Goal: Contribute content

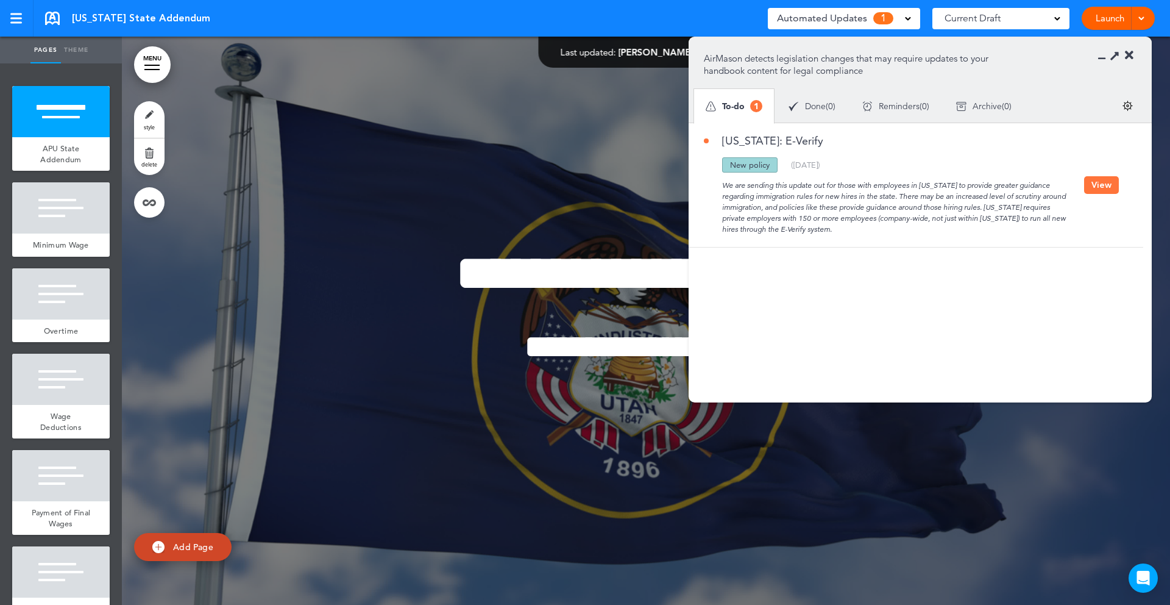
click at [1097, 182] on button "View" at bounding box center [1101, 185] width 35 height 18
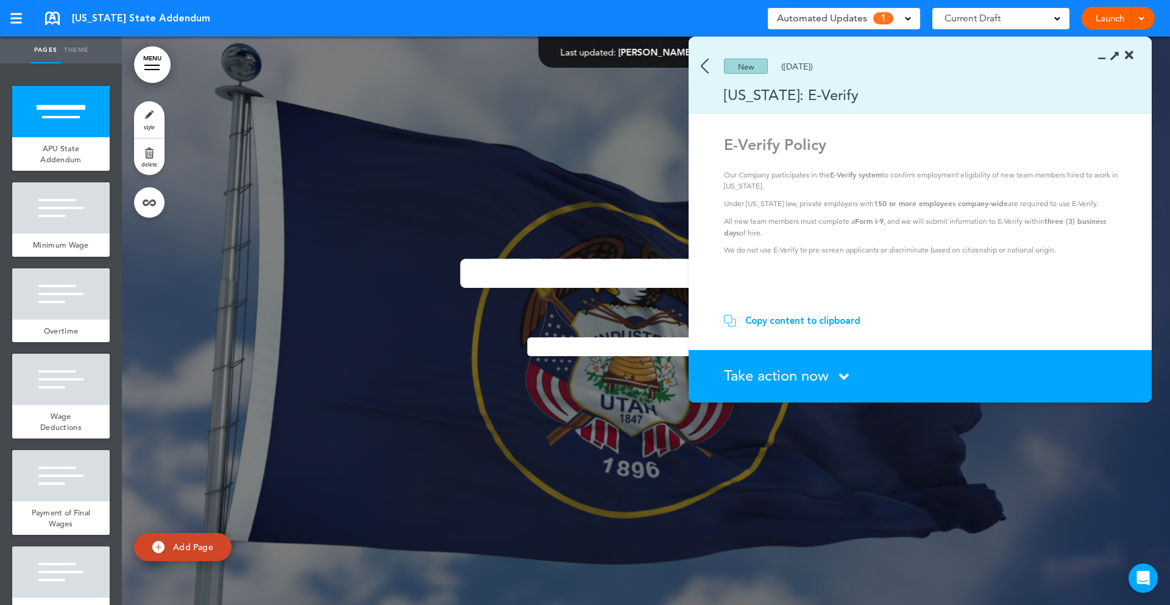
click at [792, 322] on div "Copy content to clipboard" at bounding box center [803, 321] width 115 height 12
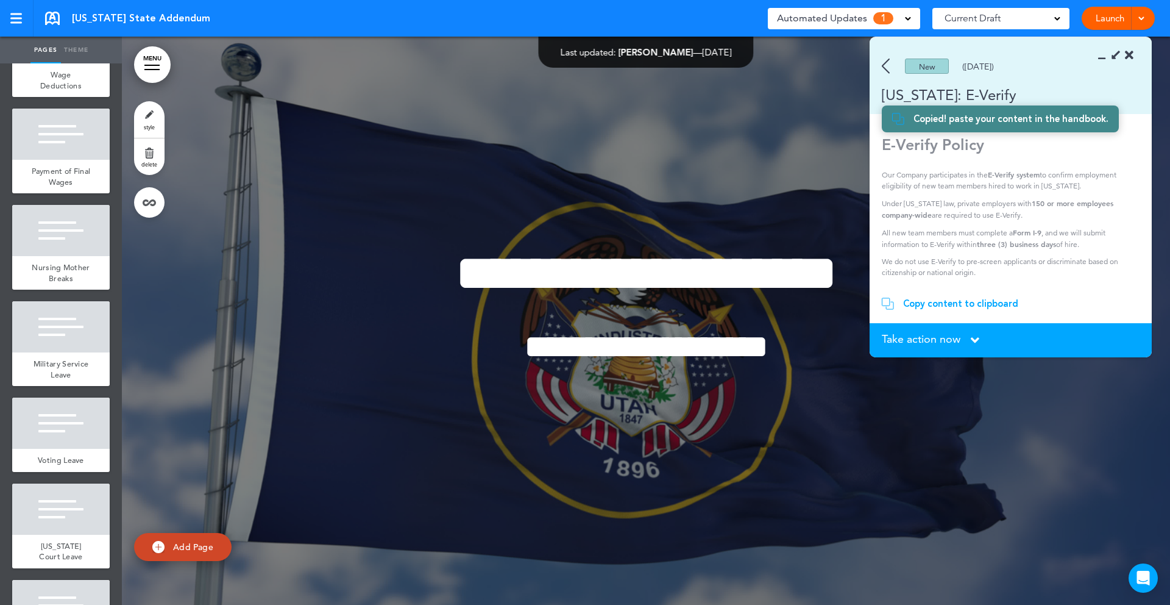
scroll to position [415, 0]
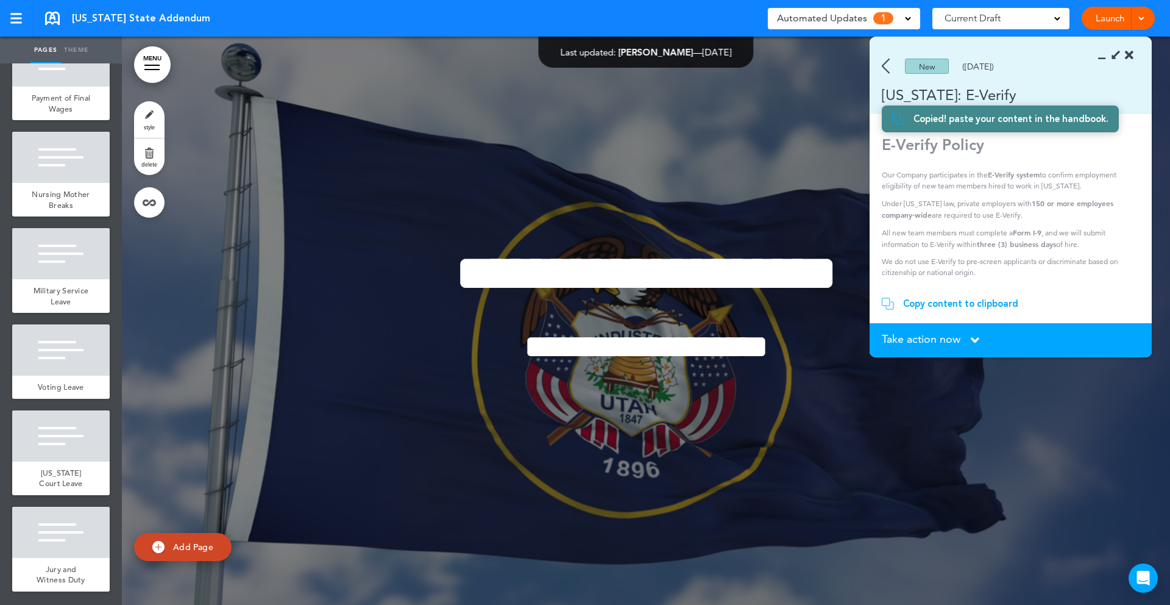
click at [190, 546] on span "Add Page" at bounding box center [193, 546] width 40 height 11
type input "********"
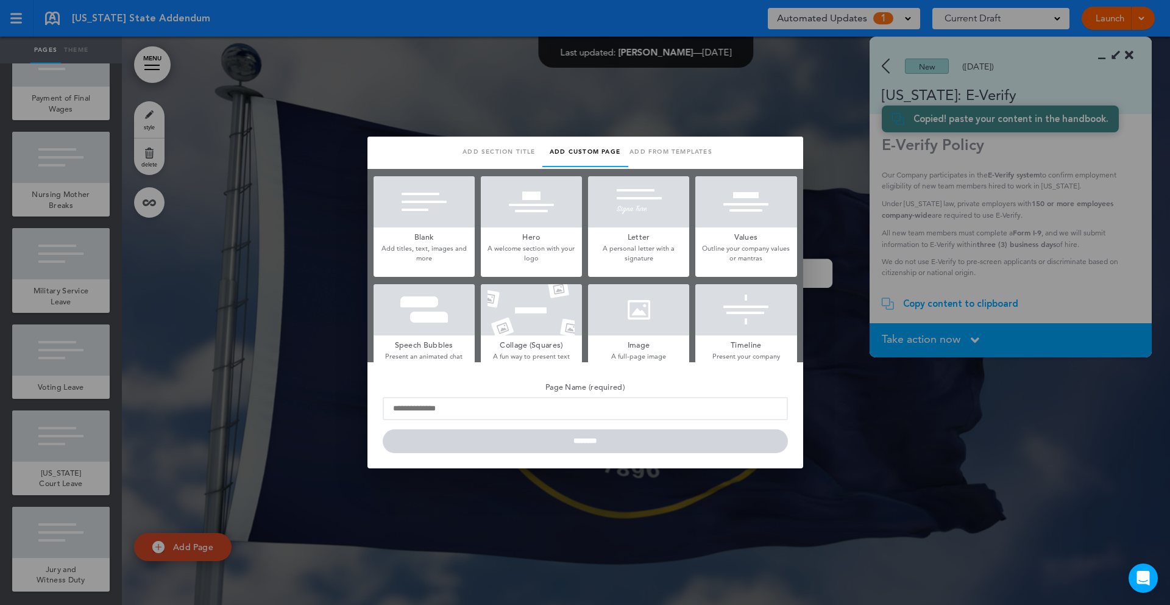
click at [422, 225] on div at bounding box center [424, 201] width 101 height 51
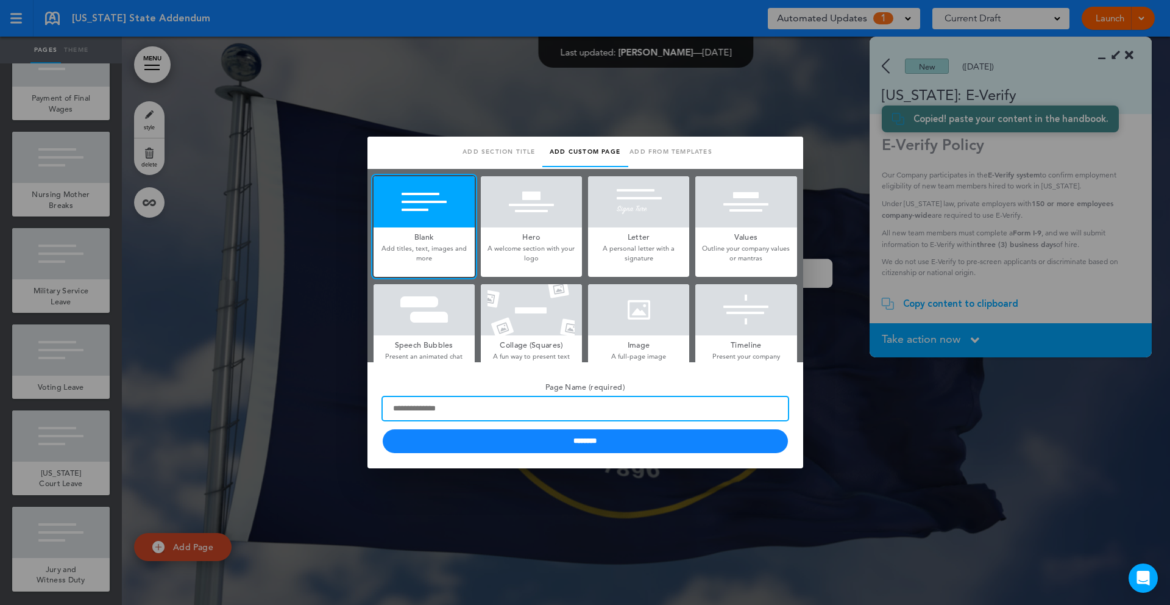
click at [466, 410] on input "Page Name (required)" at bounding box center [585, 408] width 405 height 23
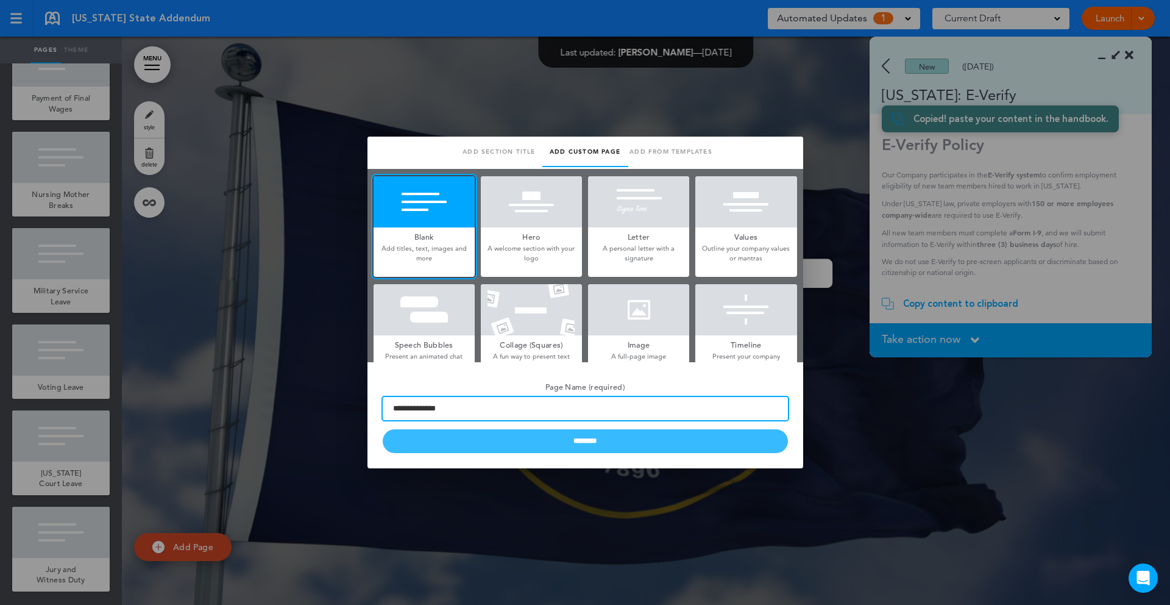
type input "**********"
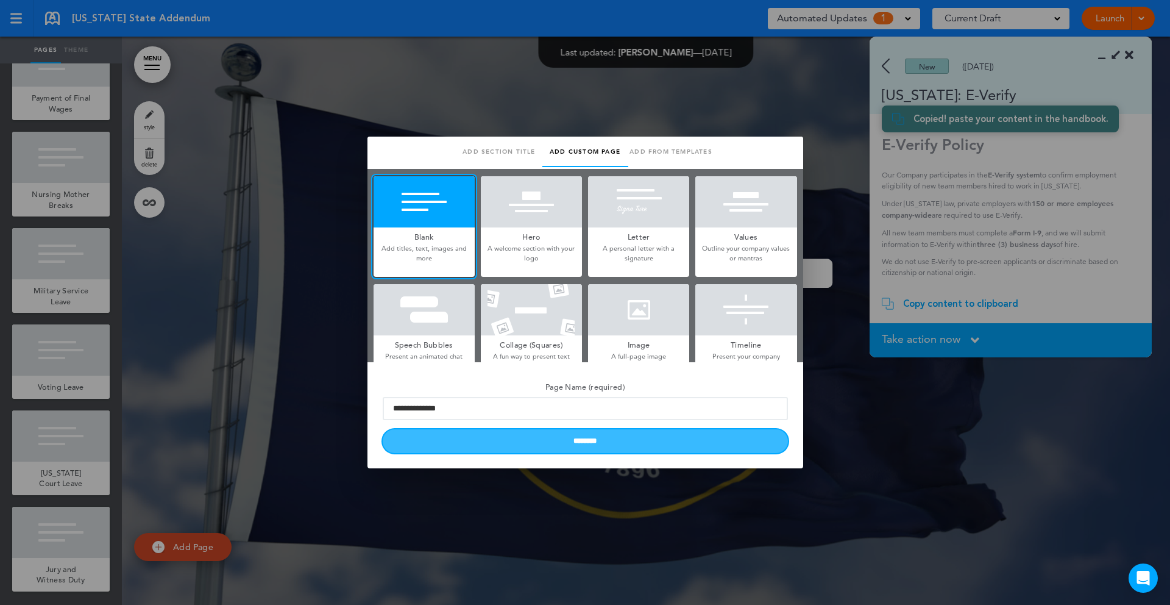
click at [517, 439] on input "********" at bounding box center [585, 441] width 405 height 24
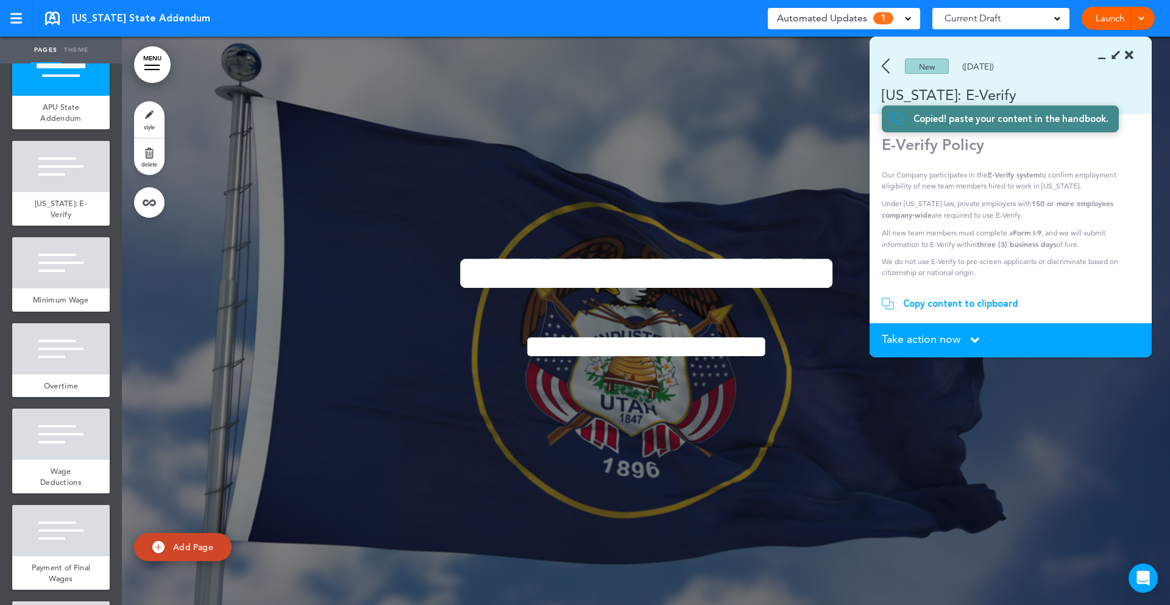
scroll to position [43, 0]
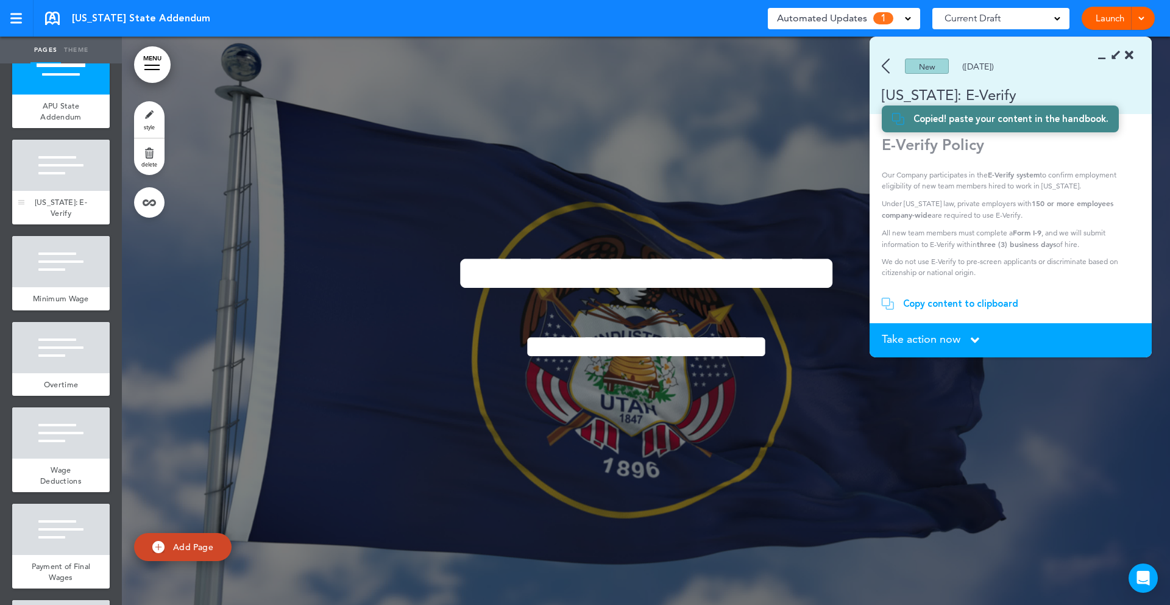
click at [62, 177] on div at bounding box center [61, 165] width 98 height 51
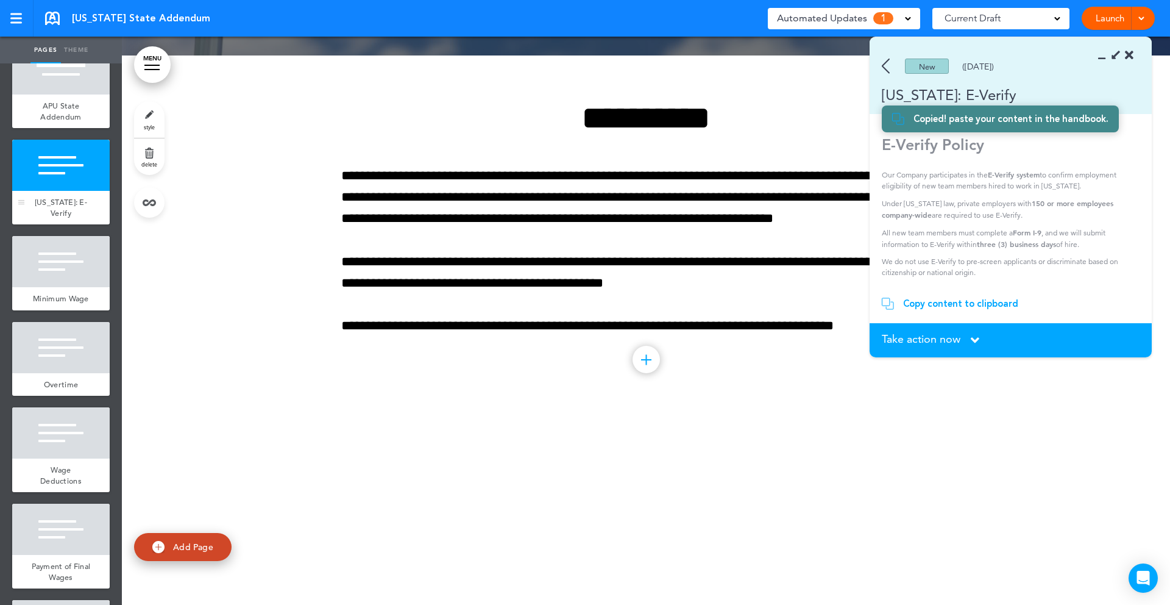
scroll to position [568, 0]
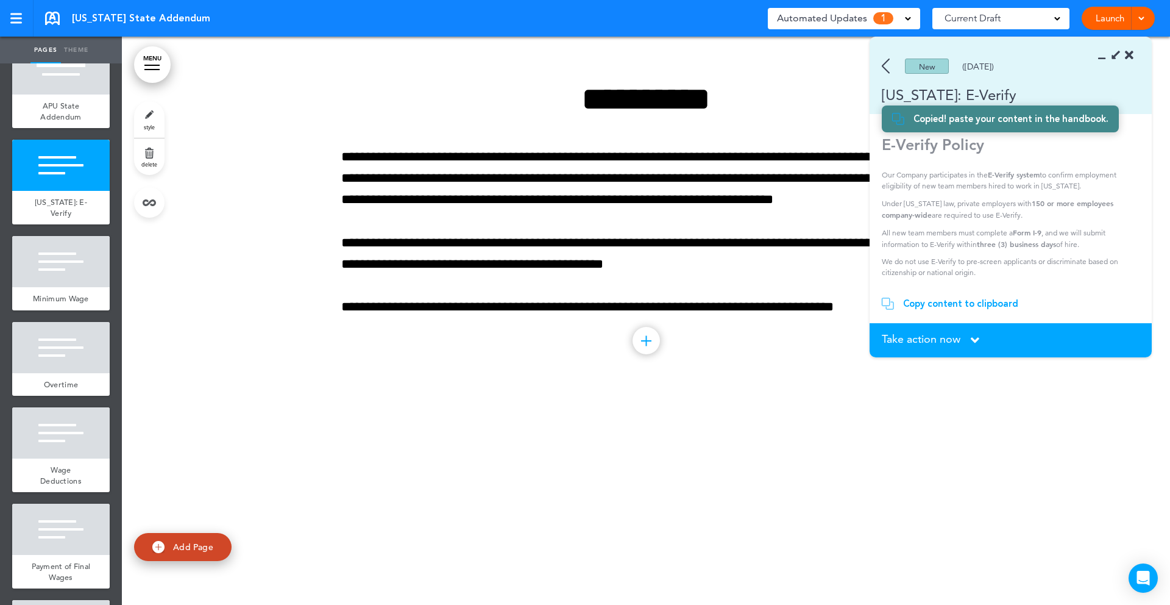
click at [956, 306] on div "Copy content to clipboard" at bounding box center [960, 303] width 115 height 12
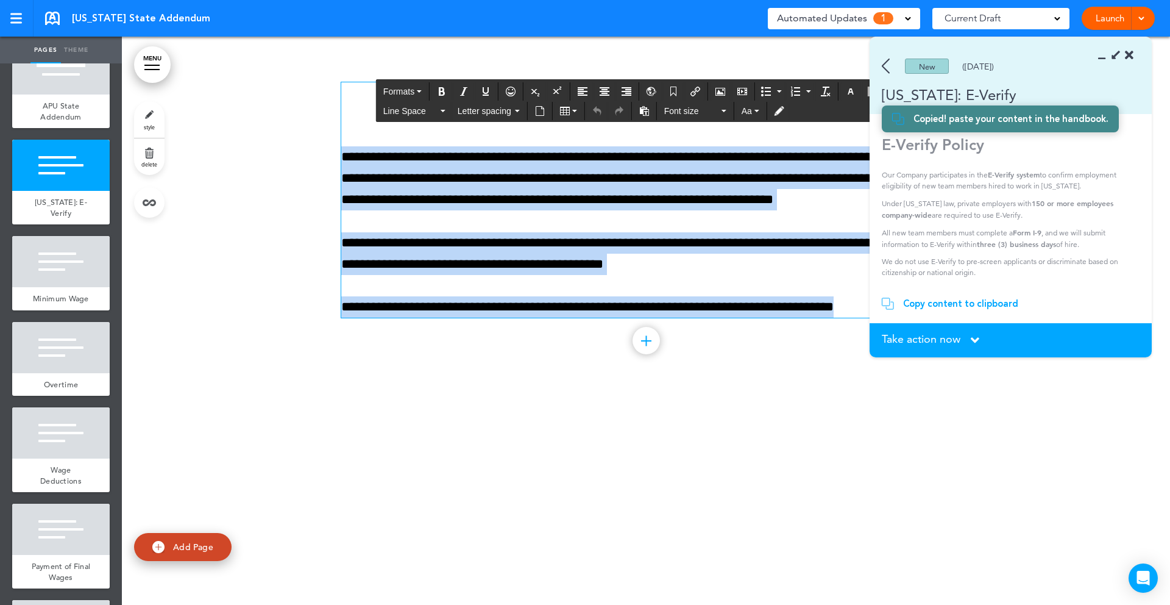
drag, startPoint x: 528, startPoint y: 98, endPoint x: 916, endPoint y: 318, distance: 445.3
click at [916, 318] on body "This handbook [GEOGRAPHIC_DATA] Settings Signatures Collaborators Your Handbook…" at bounding box center [585, 302] width 1170 height 605
paste div
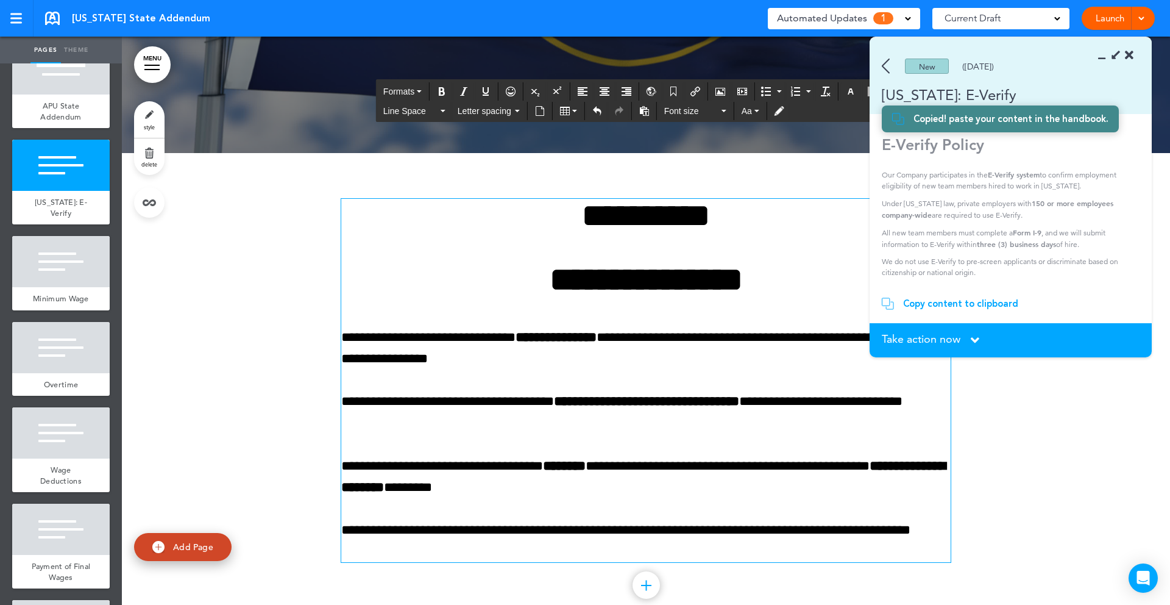
scroll to position [450, 0]
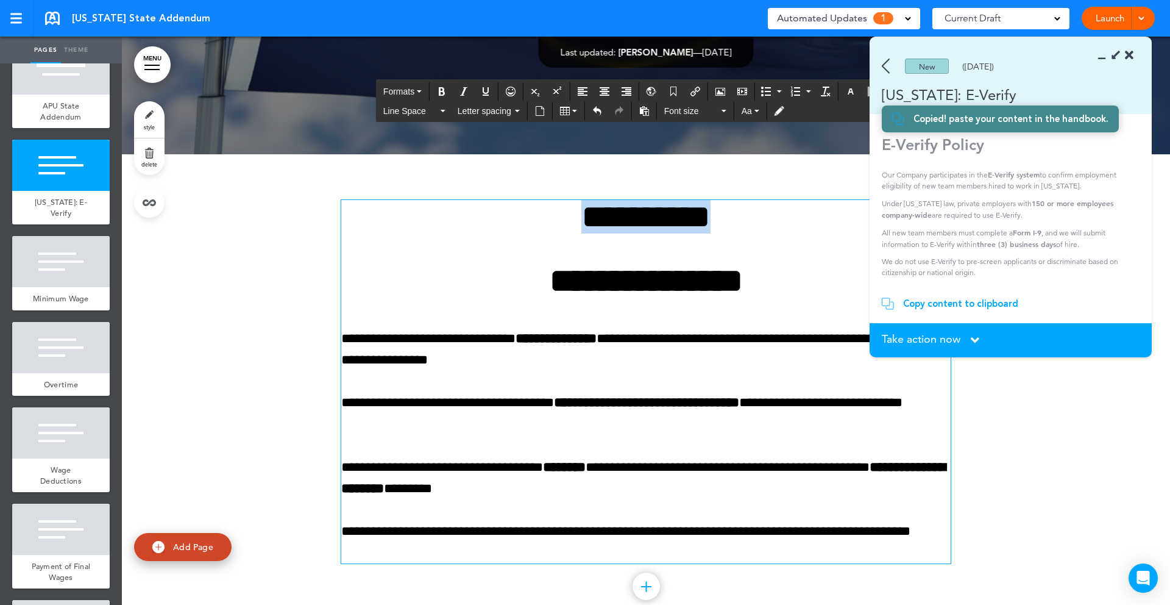
drag, startPoint x: 753, startPoint y: 223, endPoint x: 524, endPoint y: 226, distance: 228.6
click at [524, 226] on h1 "**********" at bounding box center [646, 217] width 610 height 34
click at [533, 261] on div "**********" at bounding box center [646, 381] width 610 height 363
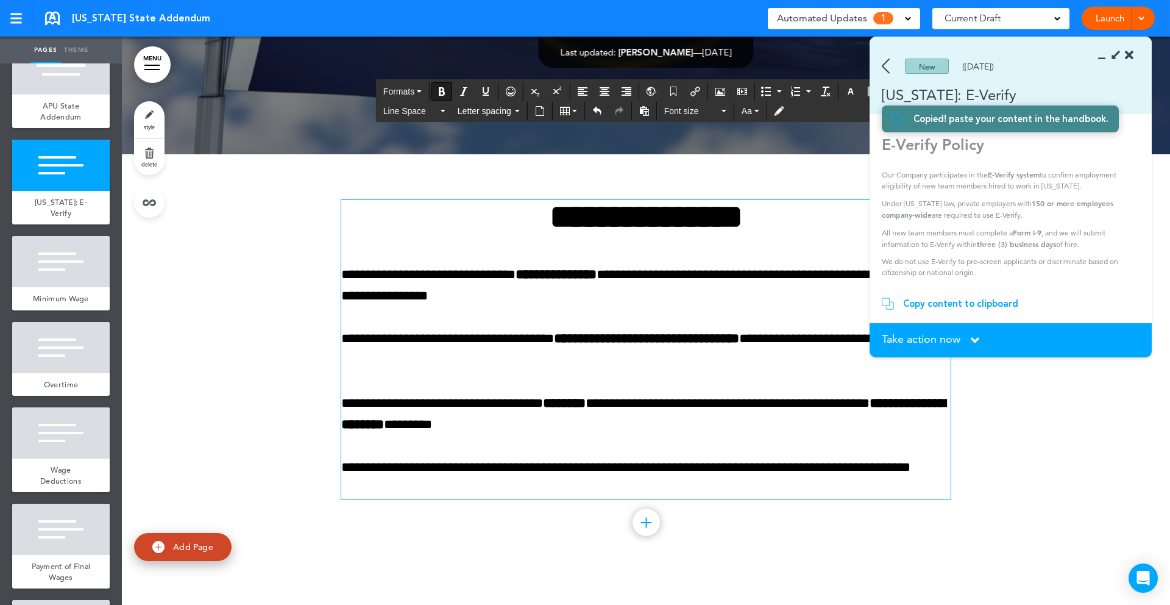
click at [684, 397] on p "**********" at bounding box center [646, 414] width 610 height 43
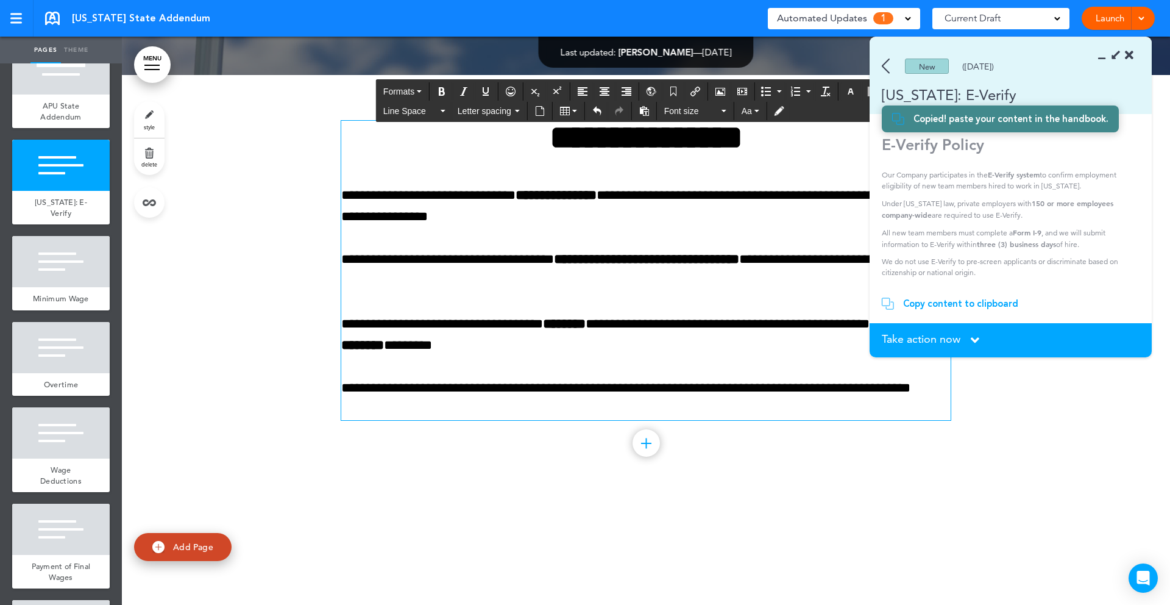
scroll to position [531, 0]
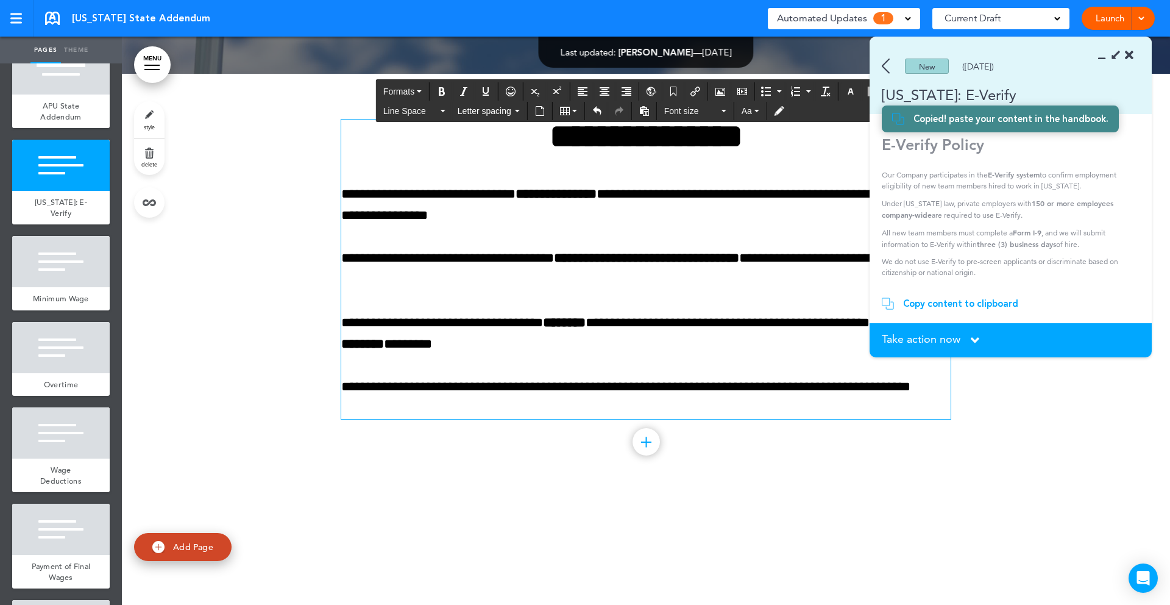
click at [979, 338] on icon at bounding box center [975, 339] width 9 height 13
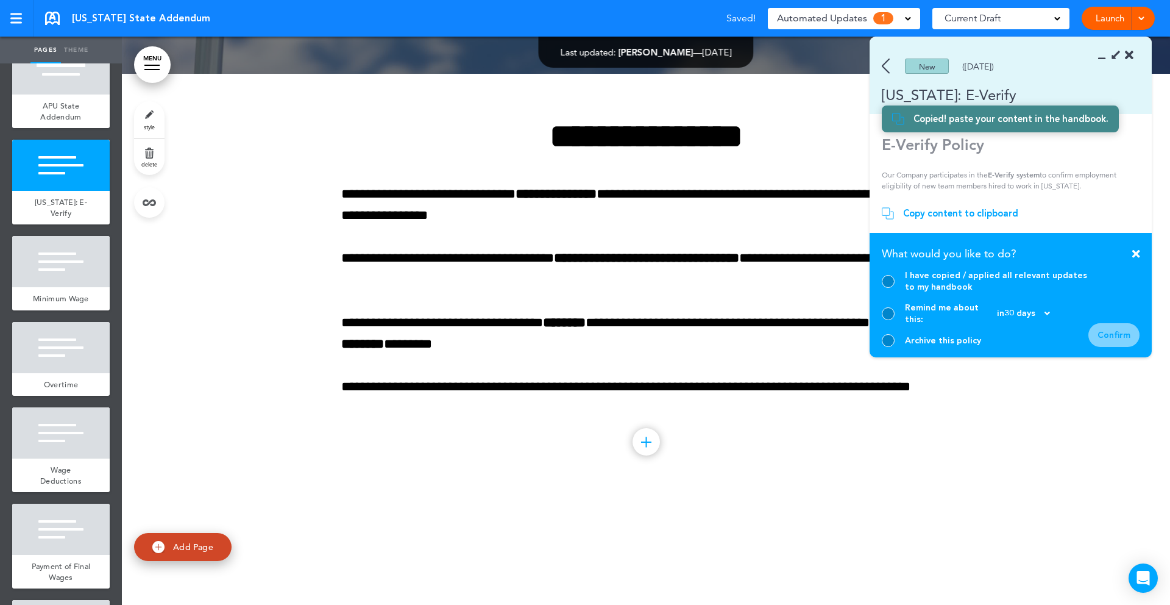
click at [886, 344] on div at bounding box center [888, 340] width 13 height 13
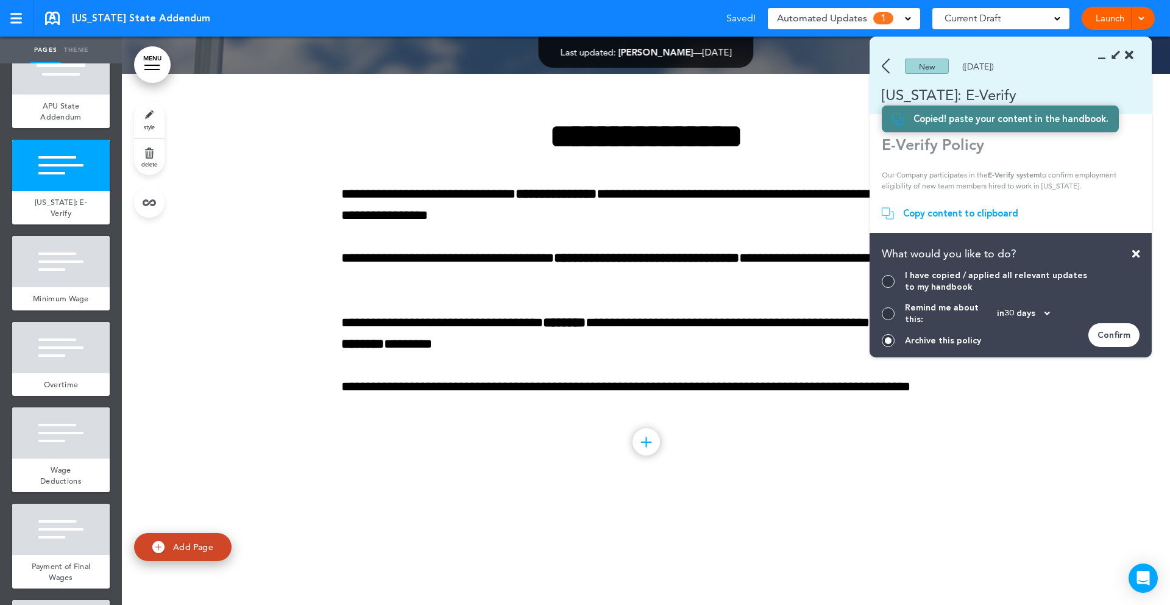
click at [1114, 340] on div "Confirm" at bounding box center [1114, 335] width 51 height 24
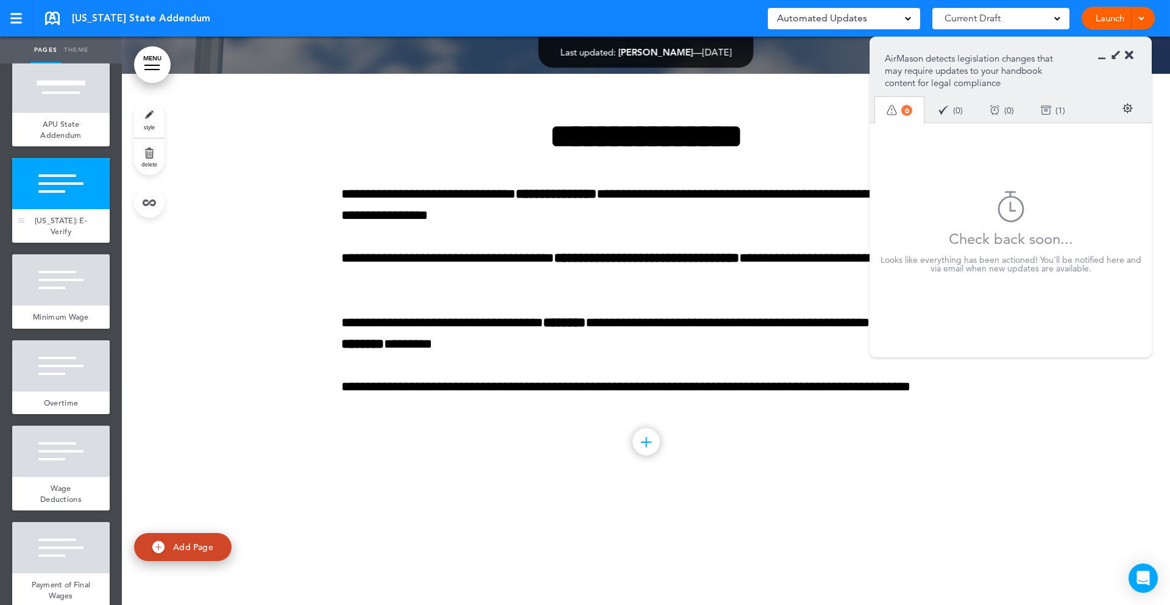
scroll to position [0, 0]
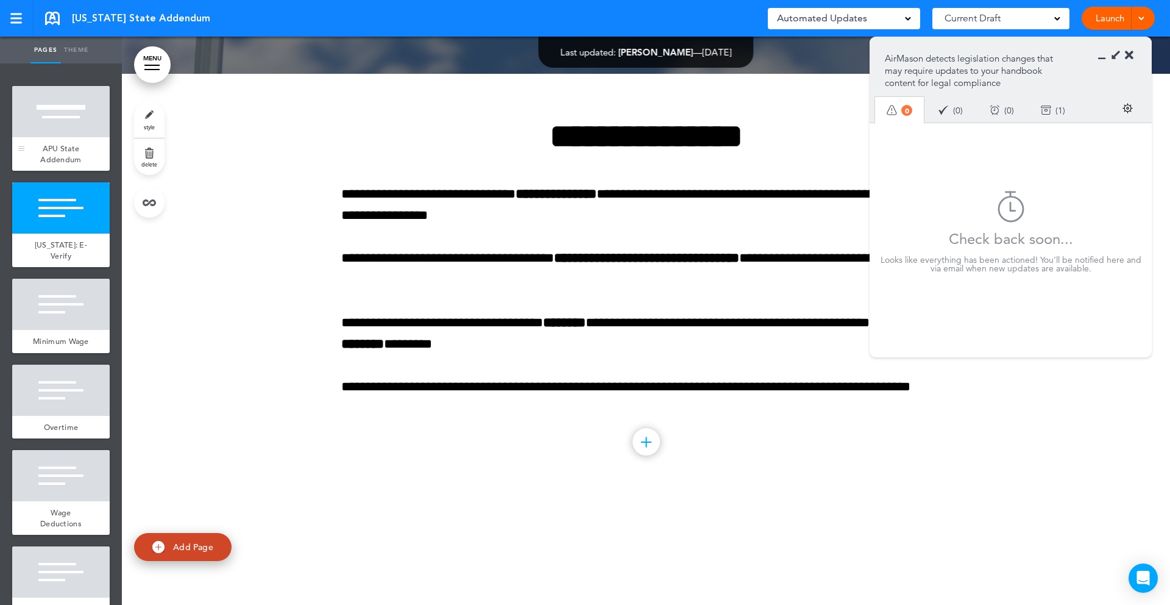
click at [65, 145] on span "APU State Addendum" at bounding box center [60, 153] width 41 height 21
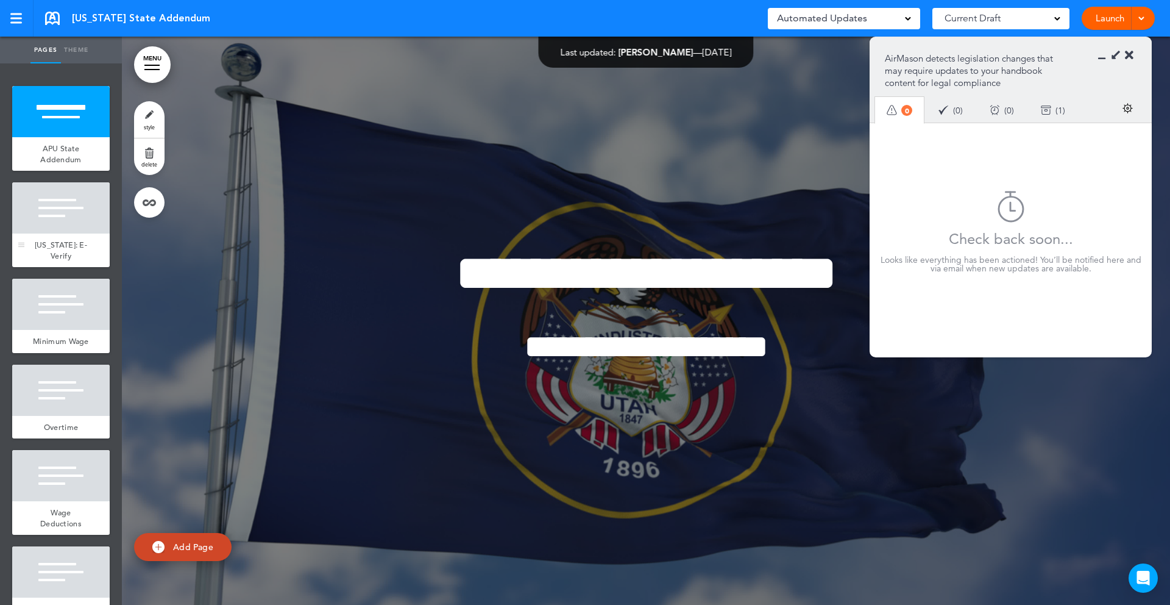
click at [43, 224] on div at bounding box center [61, 207] width 98 height 51
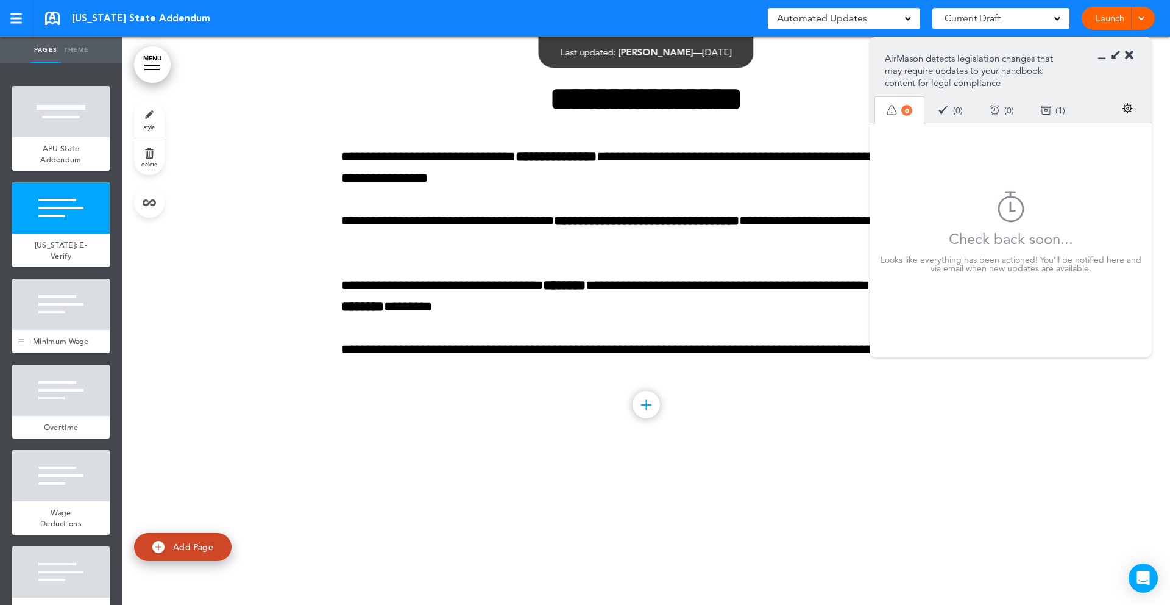
click at [48, 330] on div "Minimum Wage" at bounding box center [61, 341] width 98 height 23
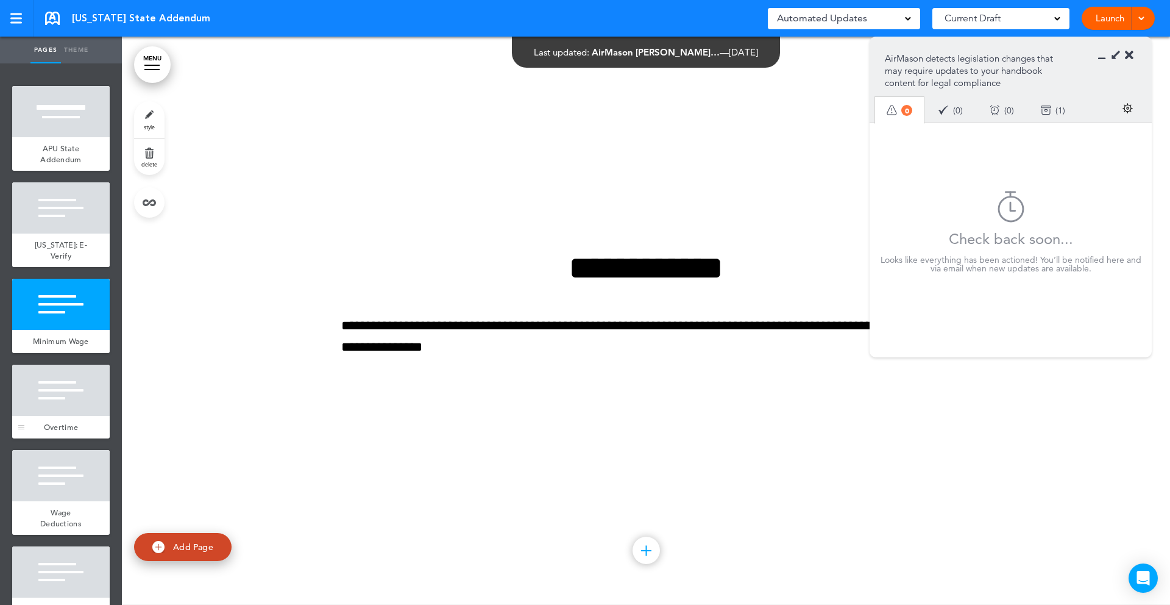
click at [46, 386] on div at bounding box center [61, 390] width 98 height 51
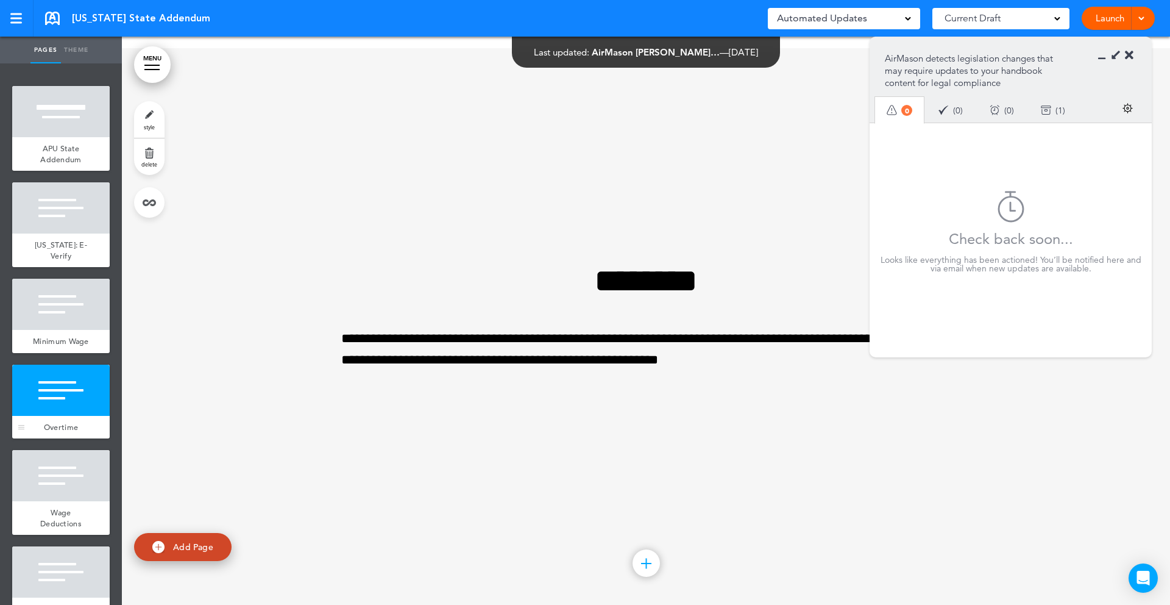
scroll to position [1559, 0]
